Goal: Communication & Community: Answer question/provide support

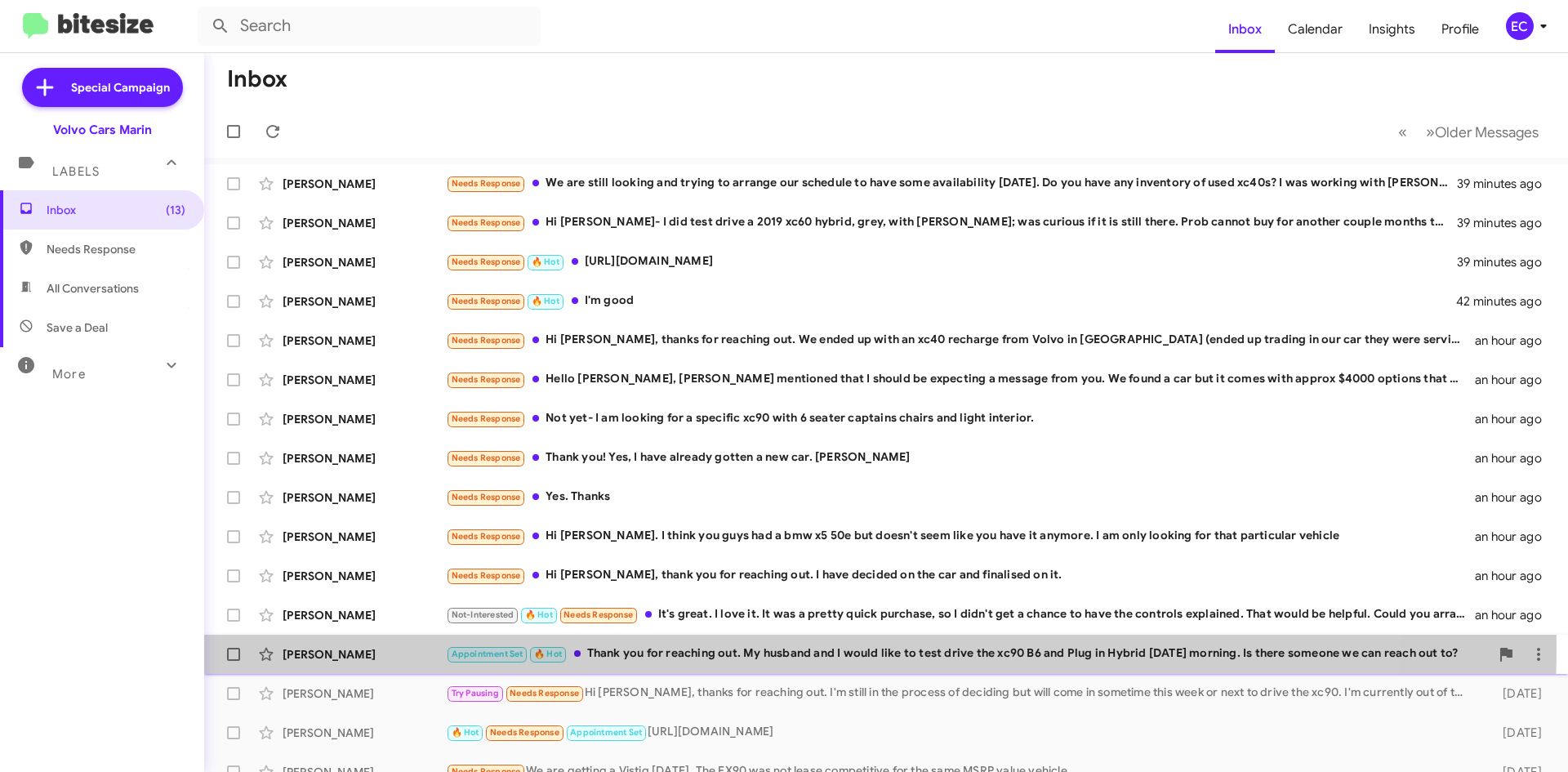
click at [752, 647] on div "Appointment Set 🔥 Hot Thank you for reaching out. My husband and I would like t…" at bounding box center [967, 654] width 1044 height 19
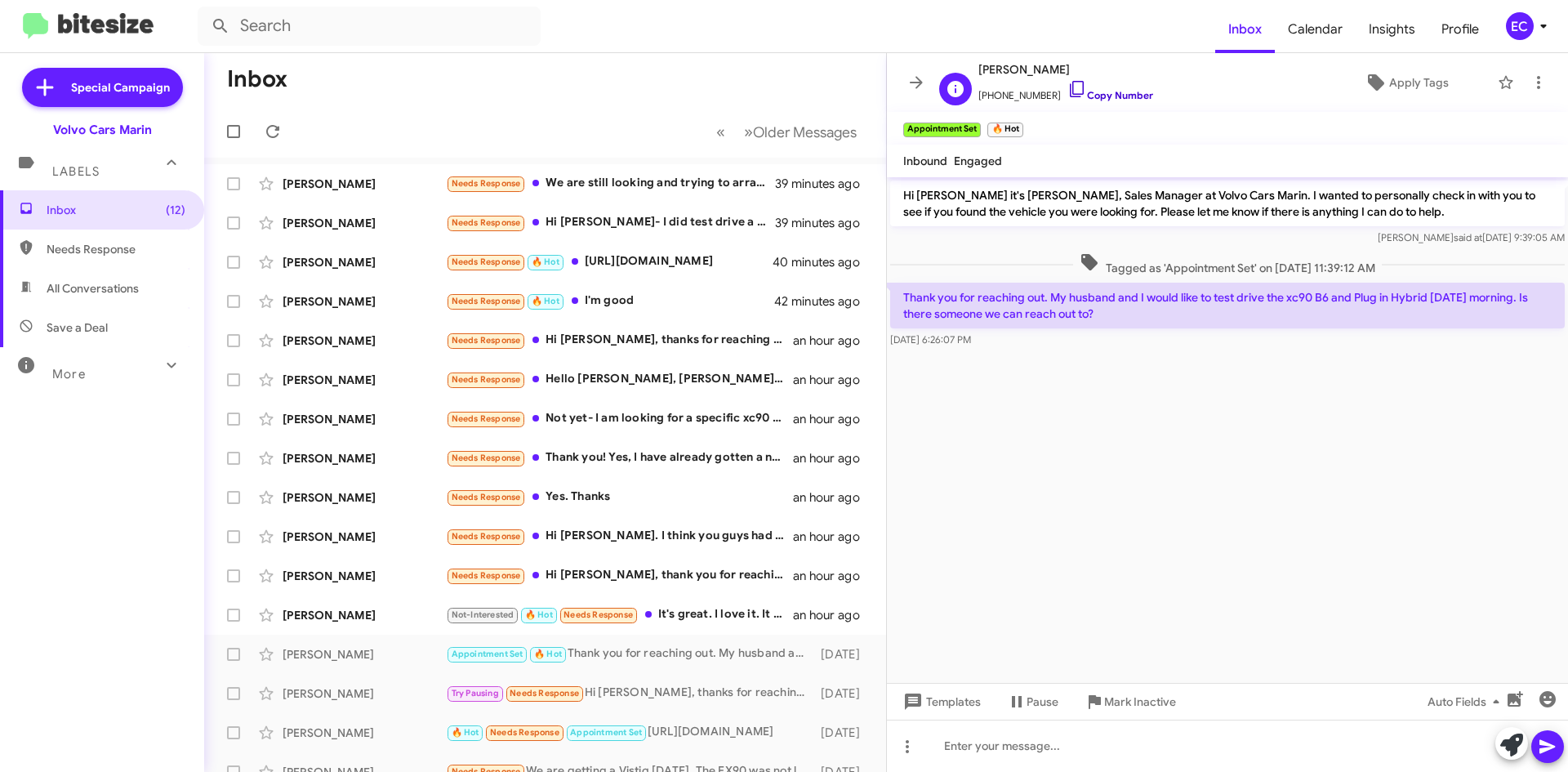
click at [1106, 89] on link "Copy Number" at bounding box center [1111, 95] width 86 height 12
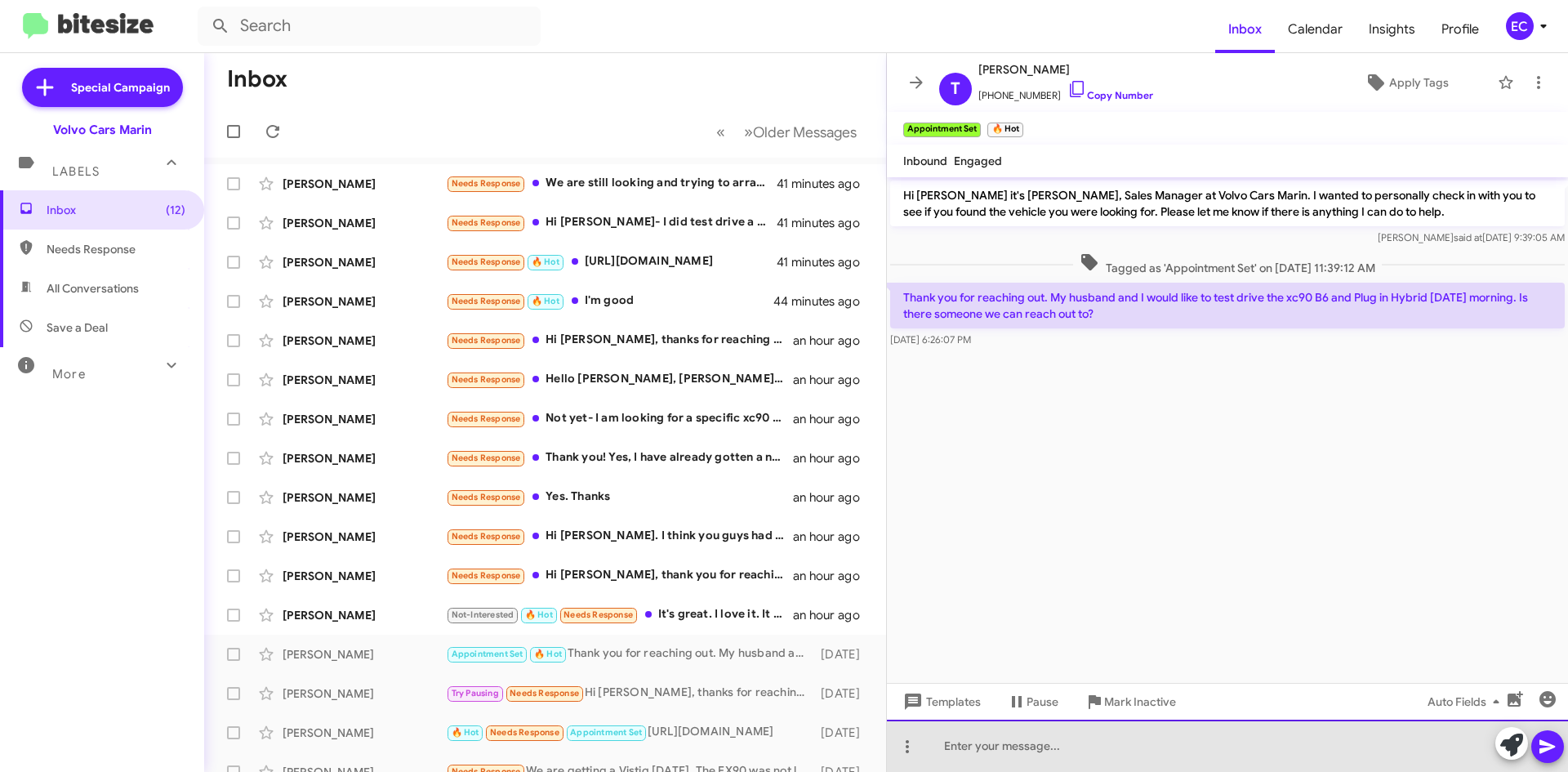
click at [996, 760] on div at bounding box center [1227, 745] width 681 height 53
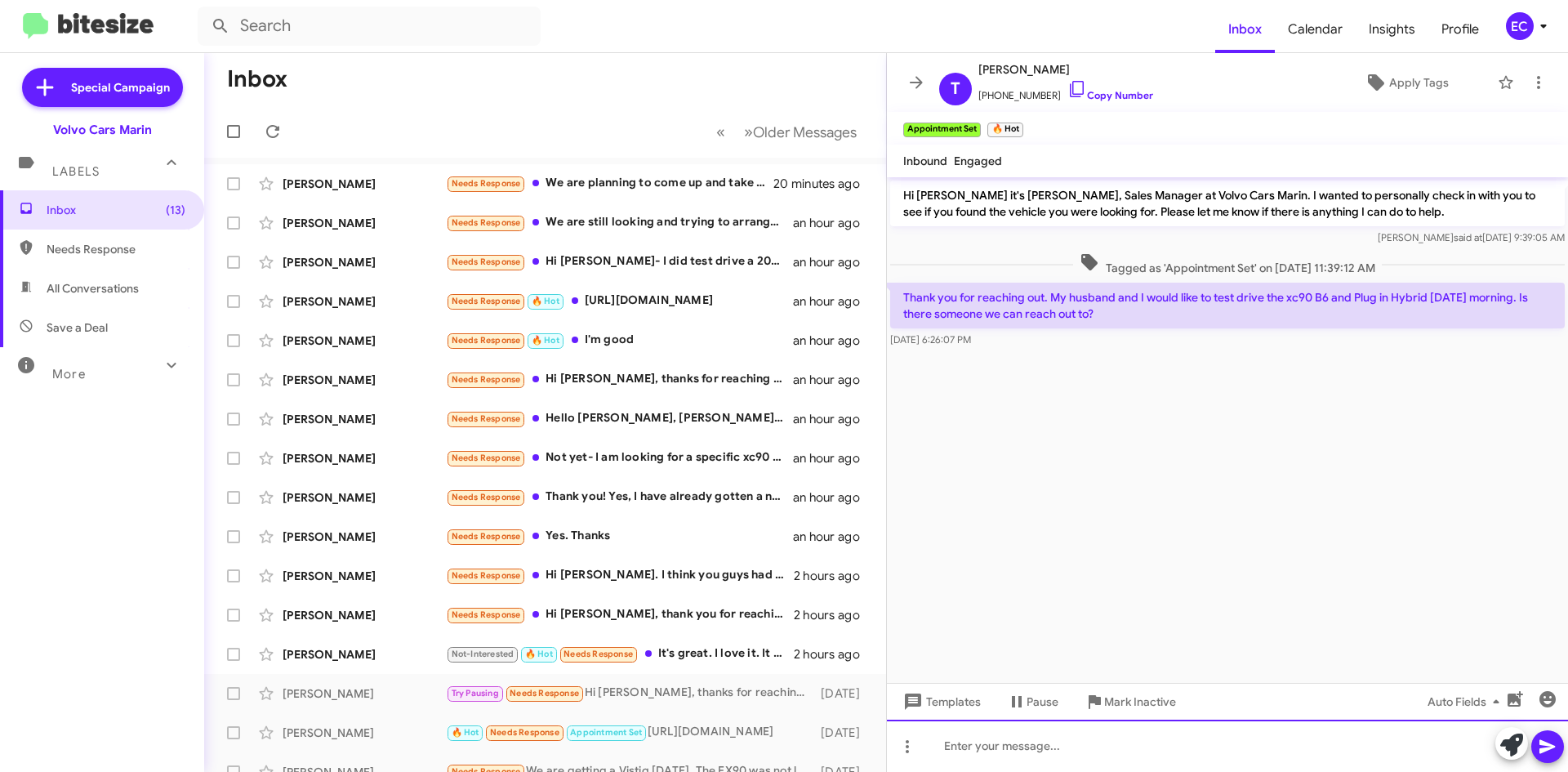
click at [995, 754] on div at bounding box center [1227, 745] width 681 height 53
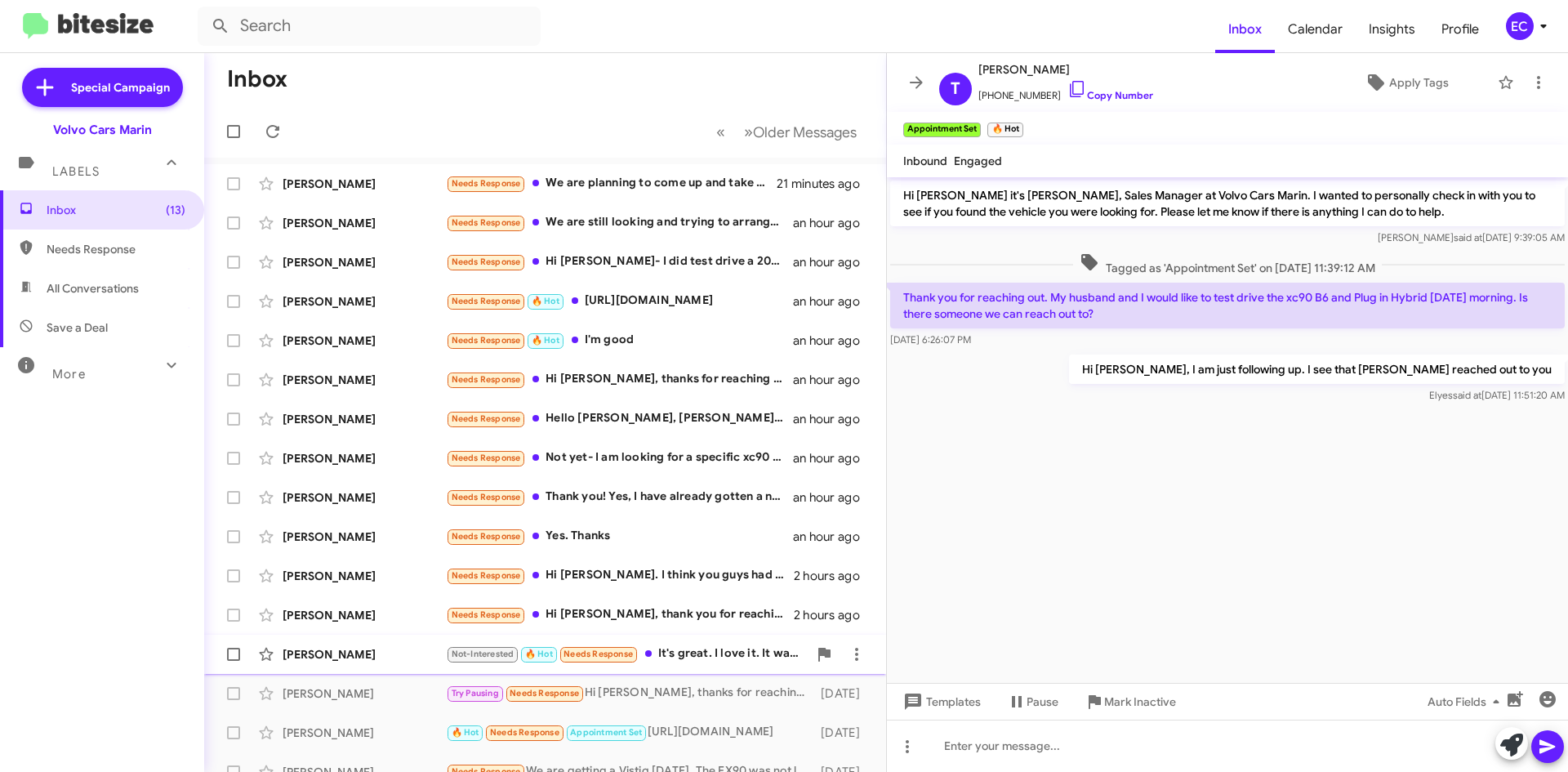
click at [700, 645] on div "Not-Interested 🔥 Hot Needs Response It's great. I love it. It was a pretty quic…" at bounding box center [626, 654] width 362 height 19
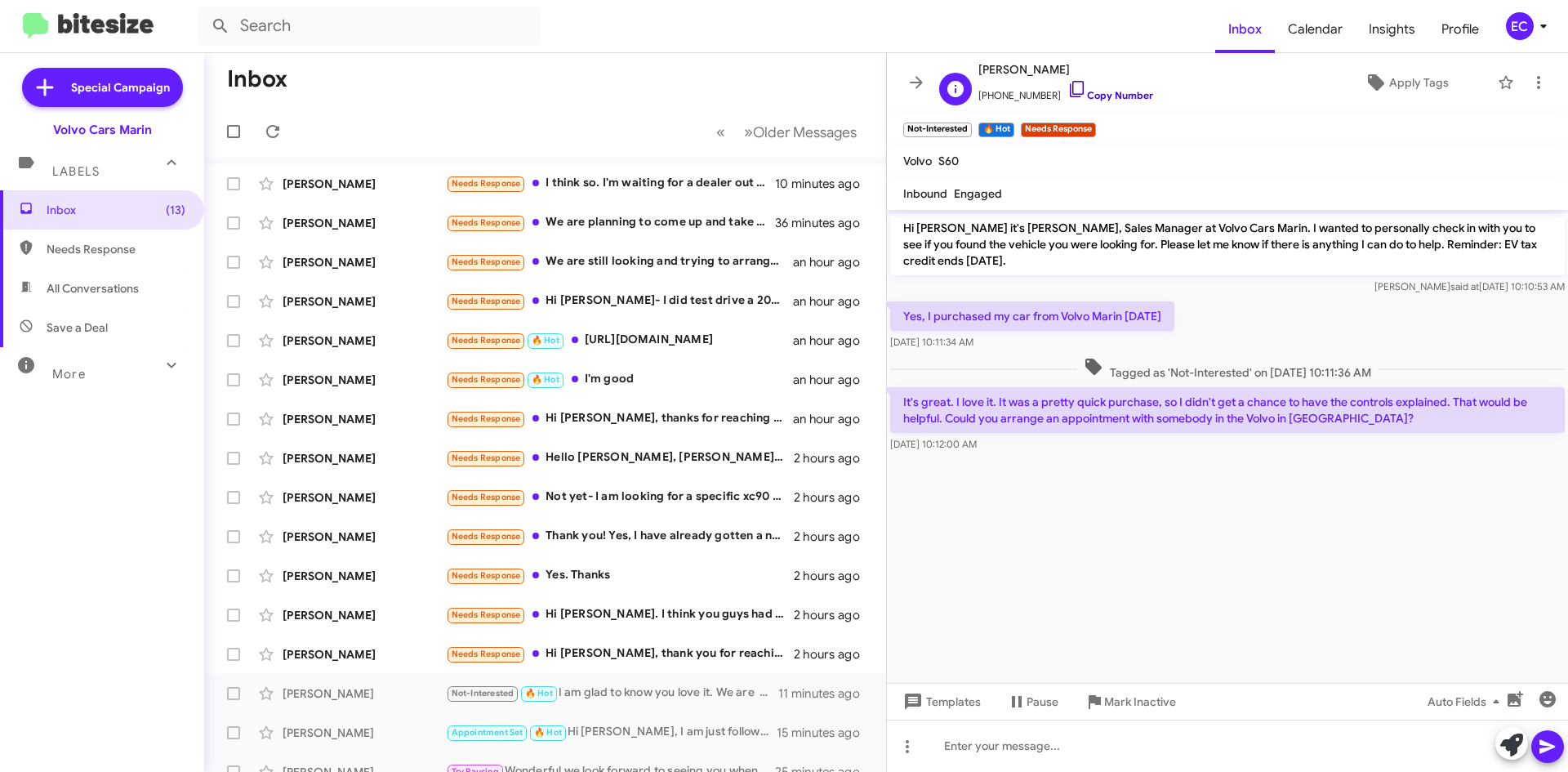
click at [1106, 91] on link "Copy Number" at bounding box center [1111, 95] width 86 height 12
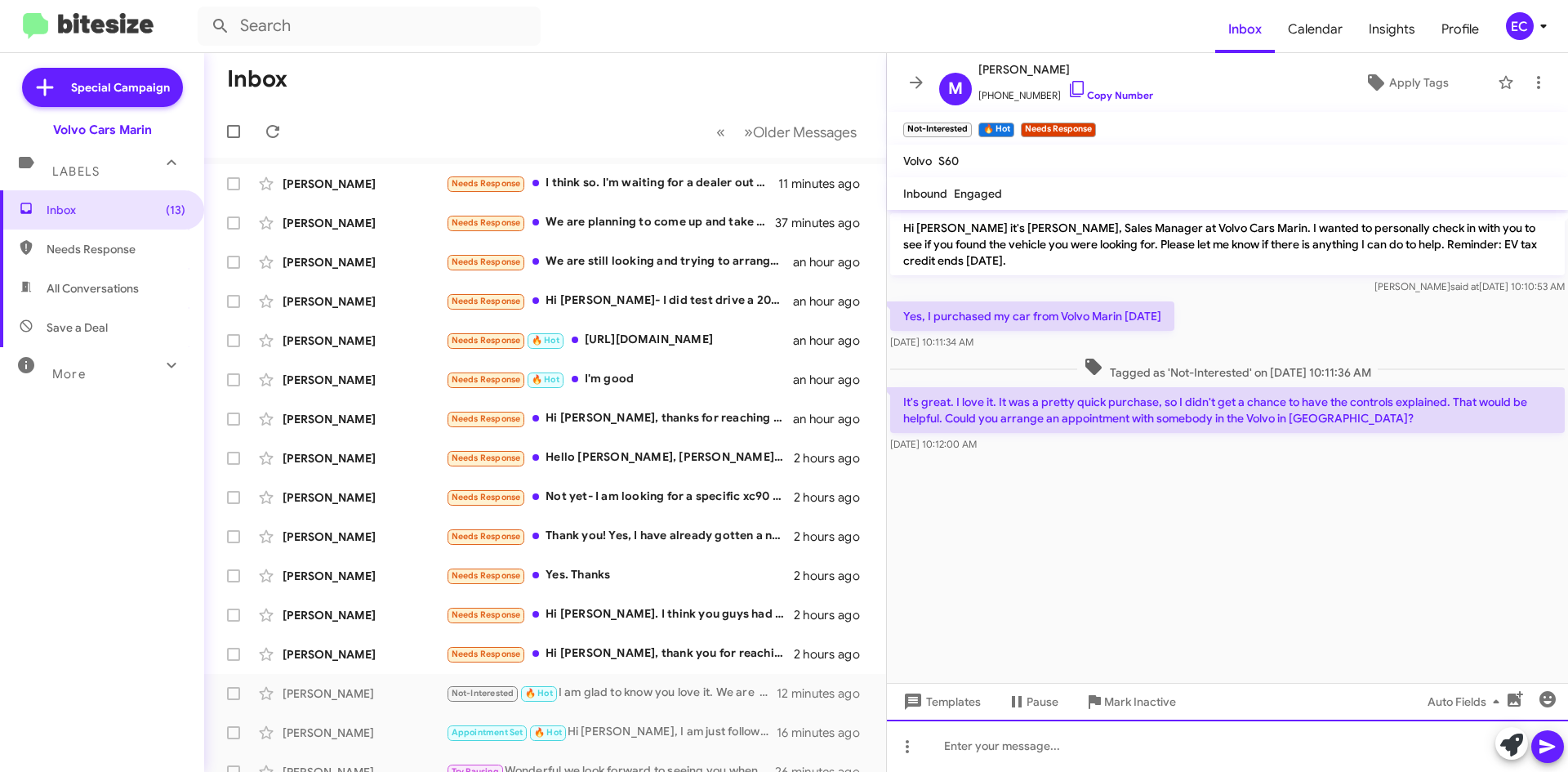
click at [970, 765] on div at bounding box center [1227, 745] width 681 height 53
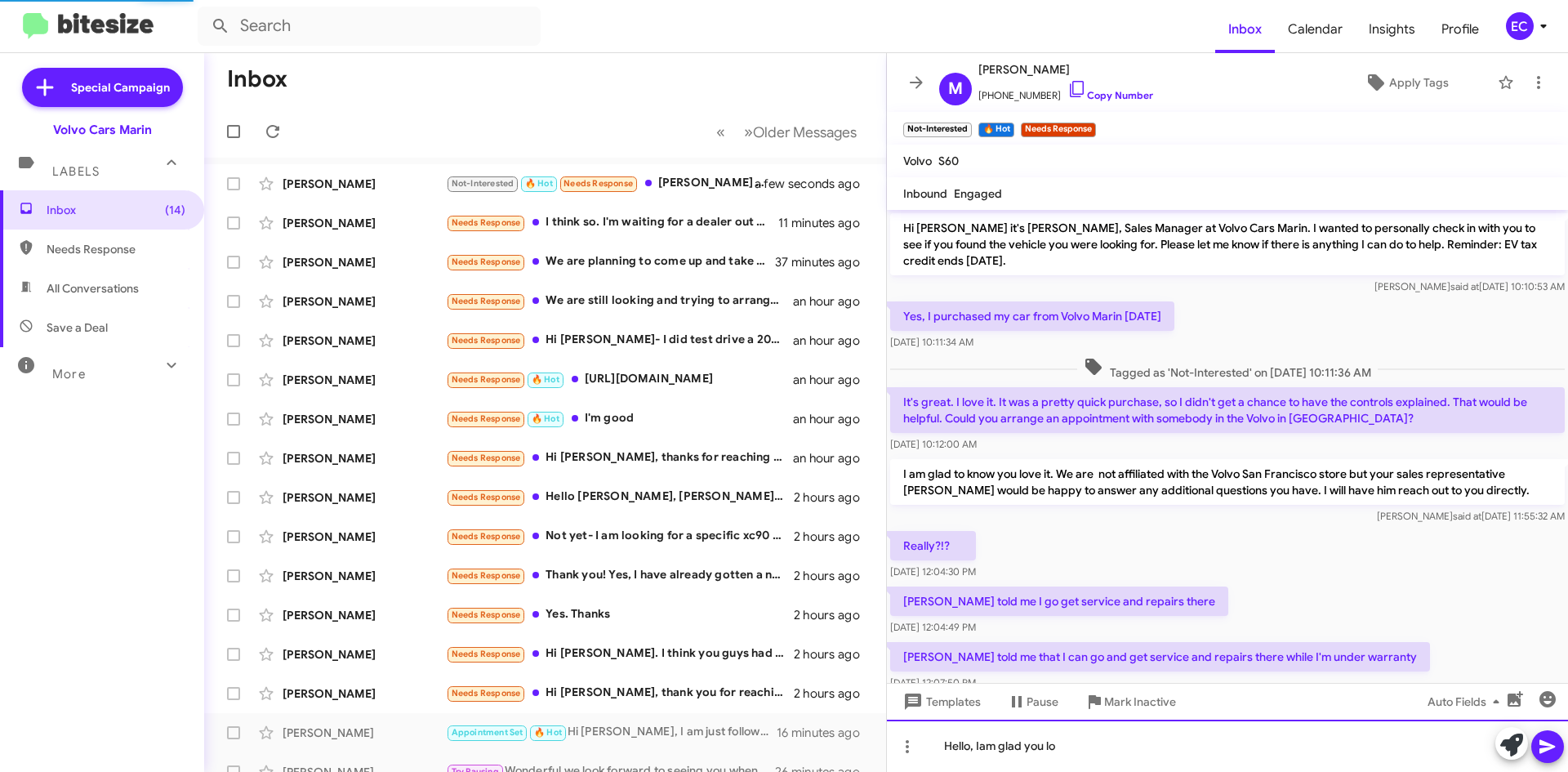
scroll to position [44, 0]
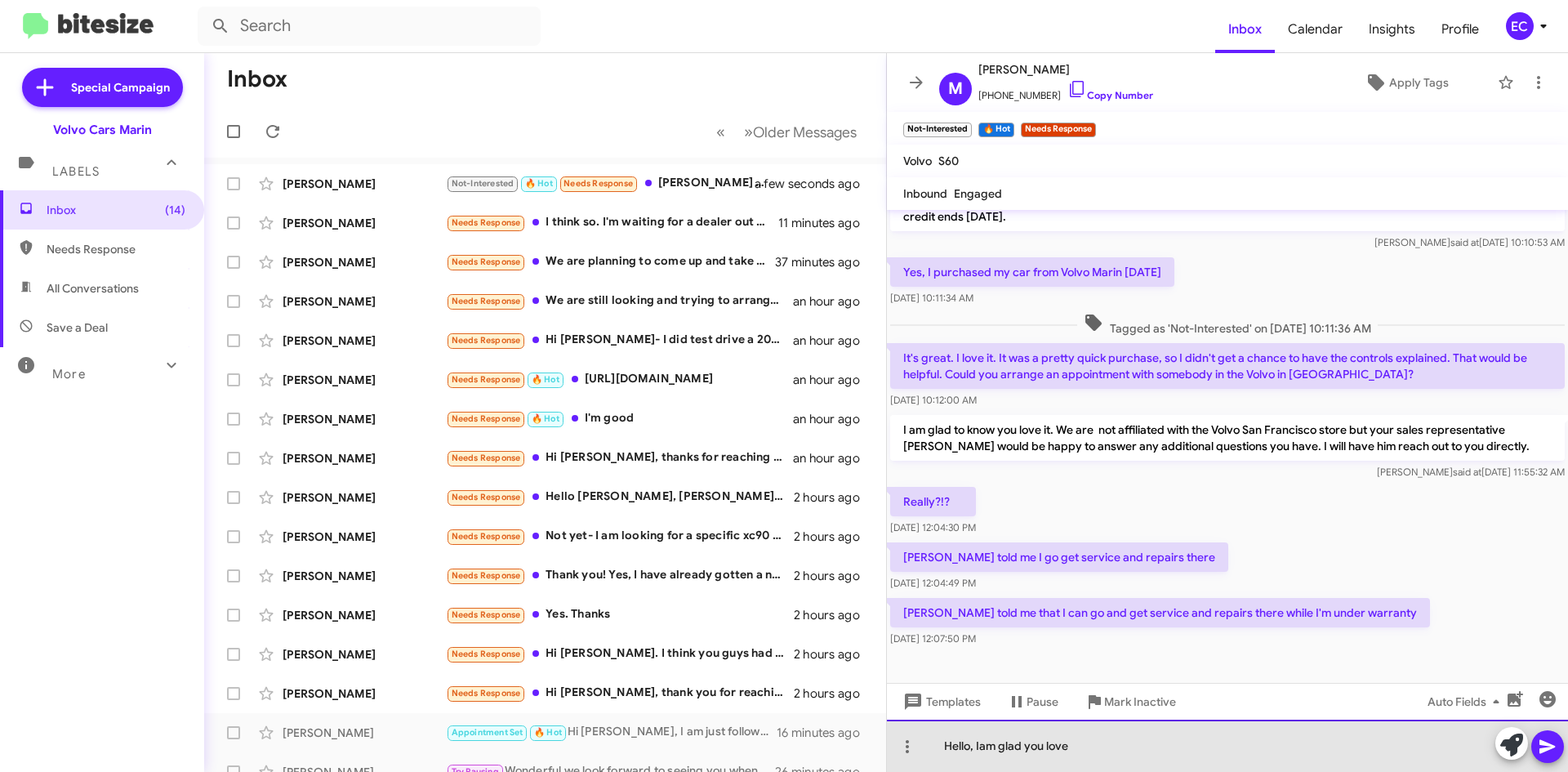
click at [980, 749] on div "Hello, Iam glad you love" at bounding box center [1227, 745] width 681 height 53
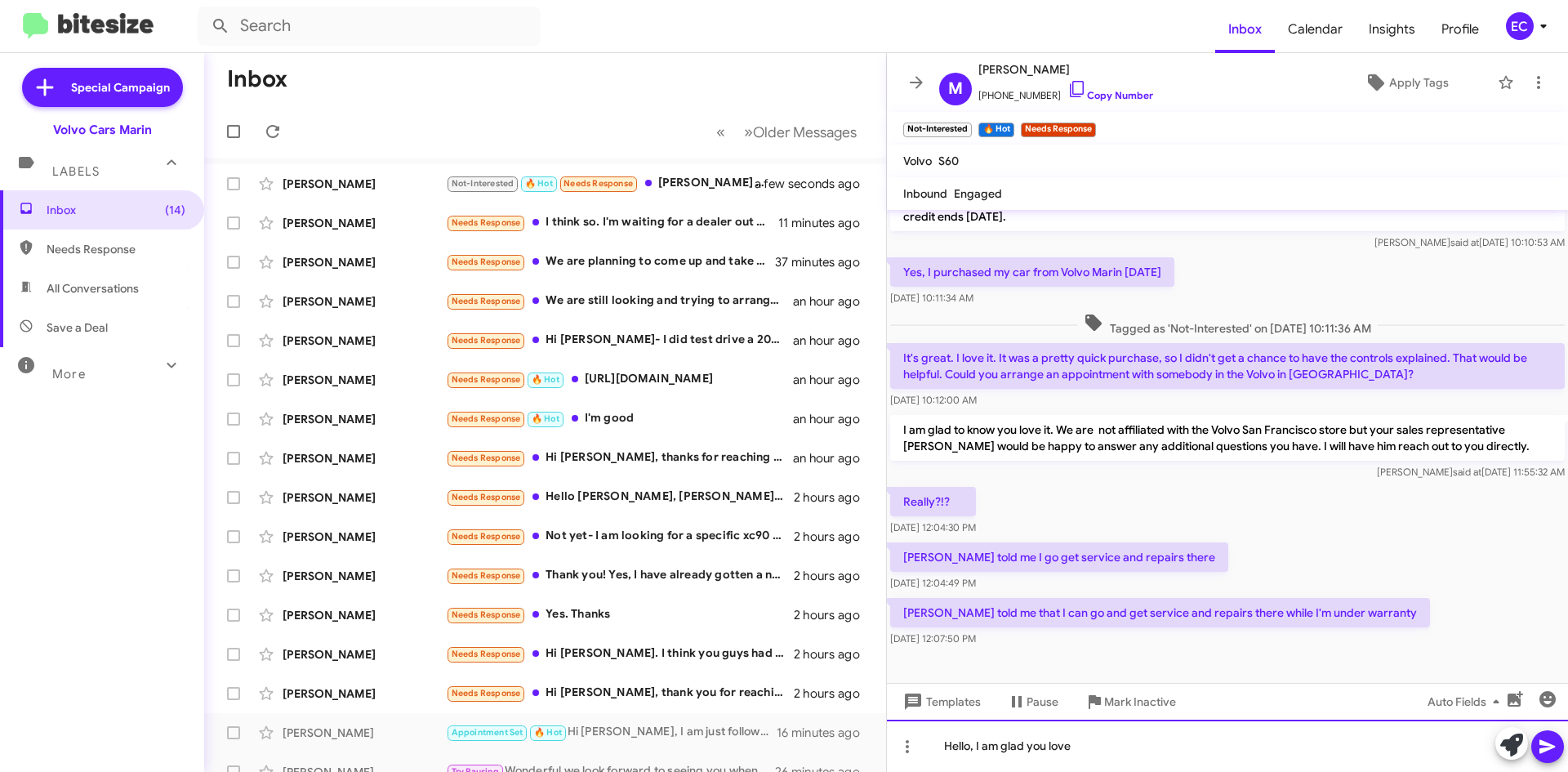
click at [1086, 751] on div "Hello, I am glad you love" at bounding box center [1227, 745] width 681 height 53
